Goal: Information Seeking & Learning: Learn about a topic

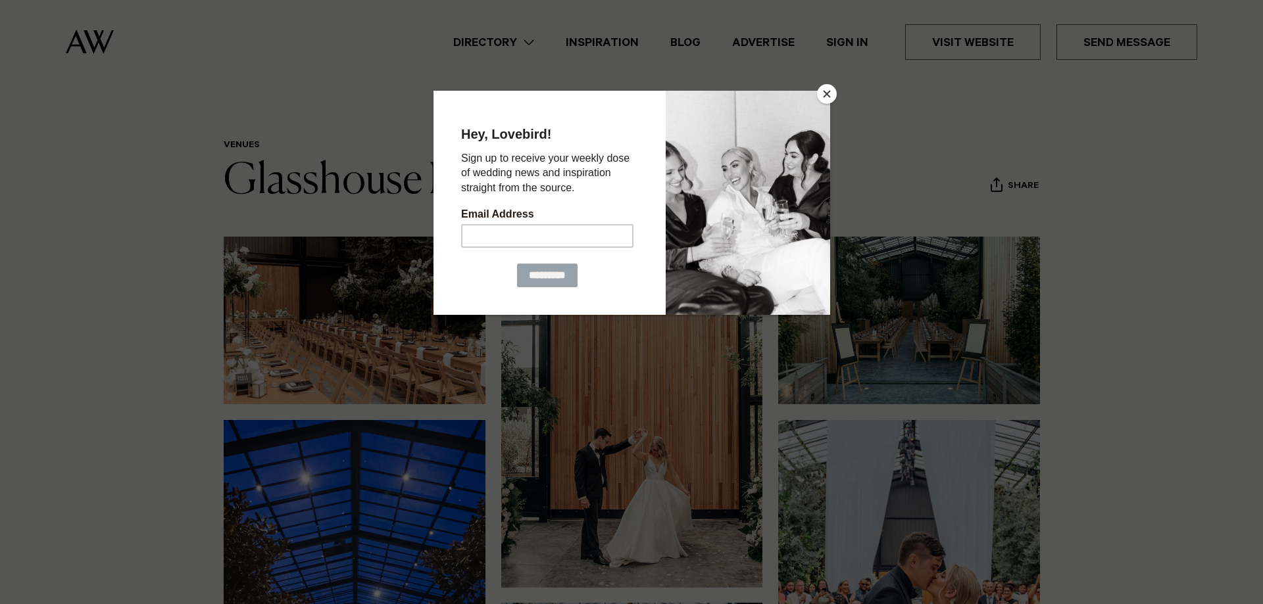
click at [831, 93] on button "Close" at bounding box center [827, 94] width 20 height 20
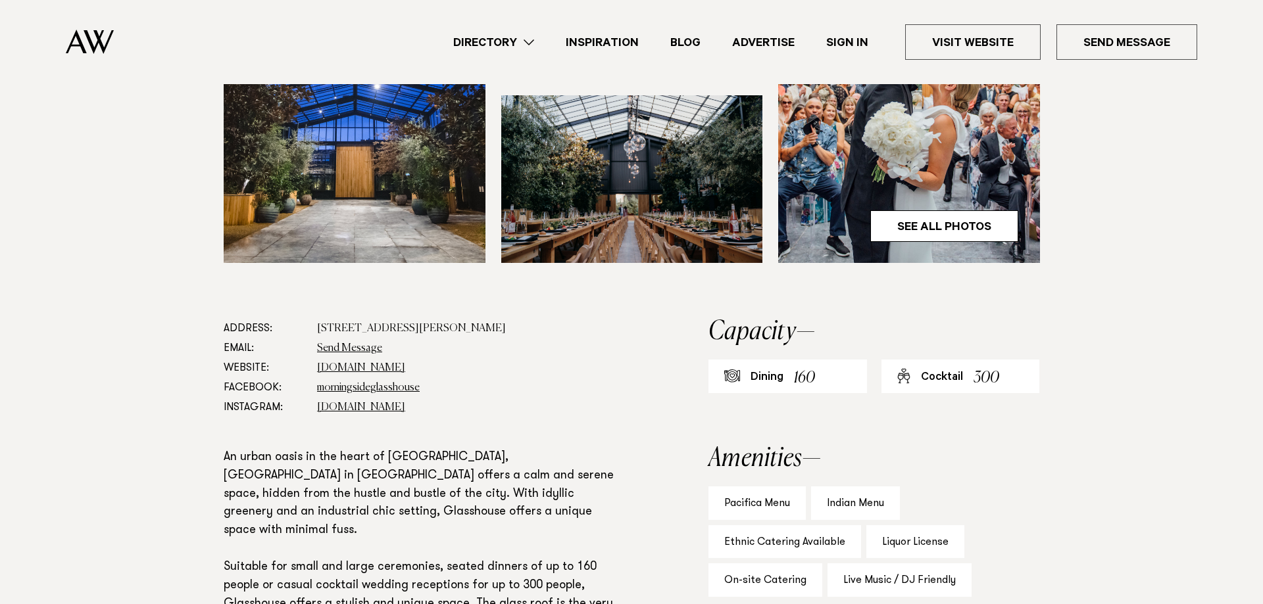
scroll to position [604, 0]
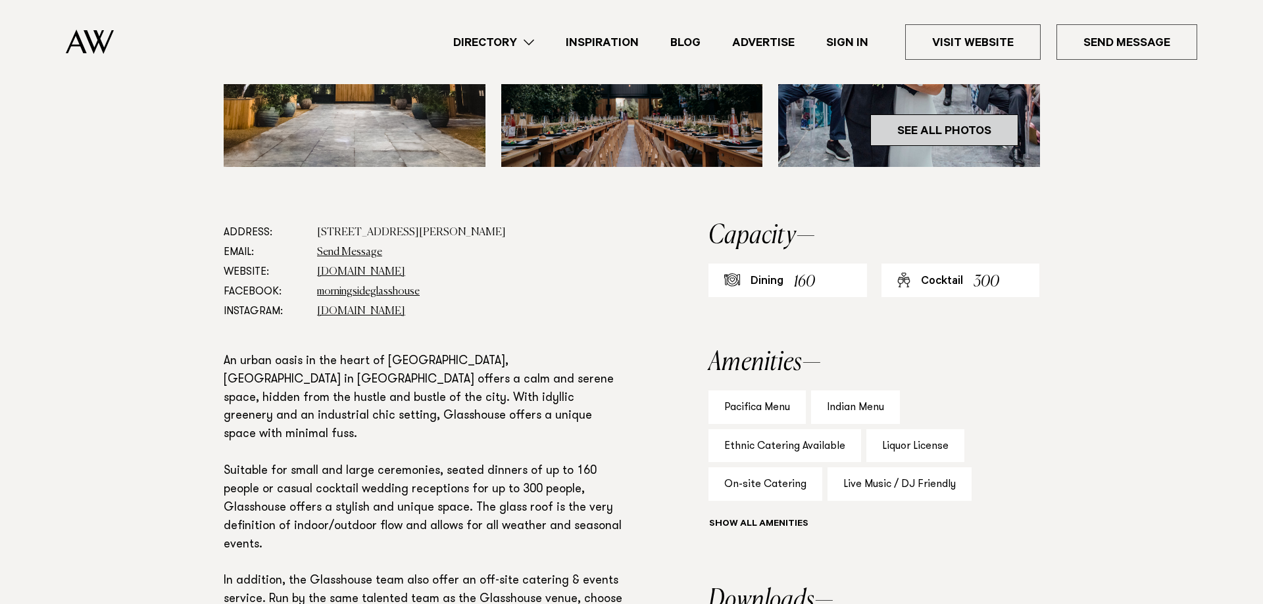
click at [910, 146] on link "See All Photos" at bounding box center [944, 130] width 148 height 32
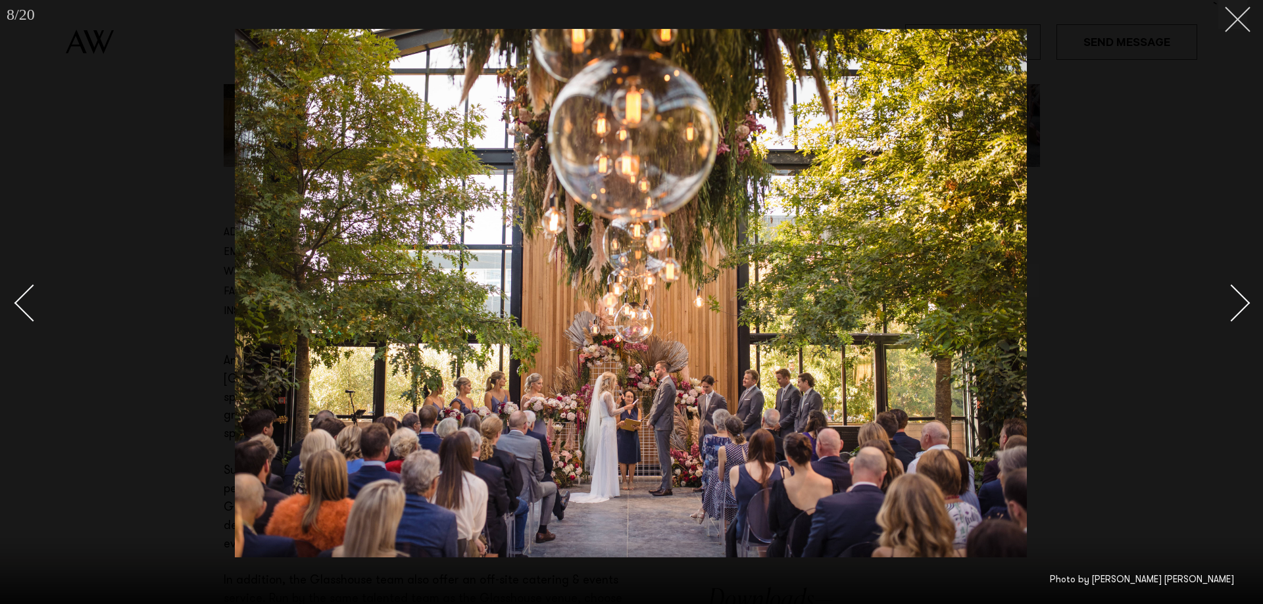
click at [1241, 16] on line at bounding box center [1237, 19] width 24 height 24
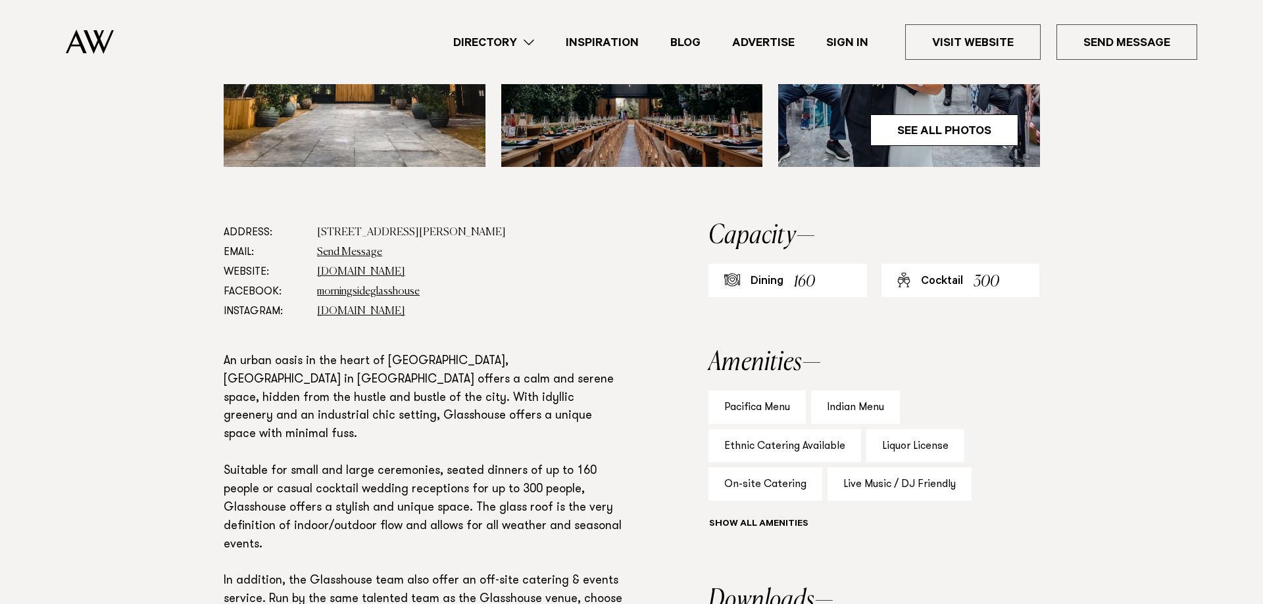
scroll to position [24, 0]
